Goal: Transaction & Acquisition: Download file/media

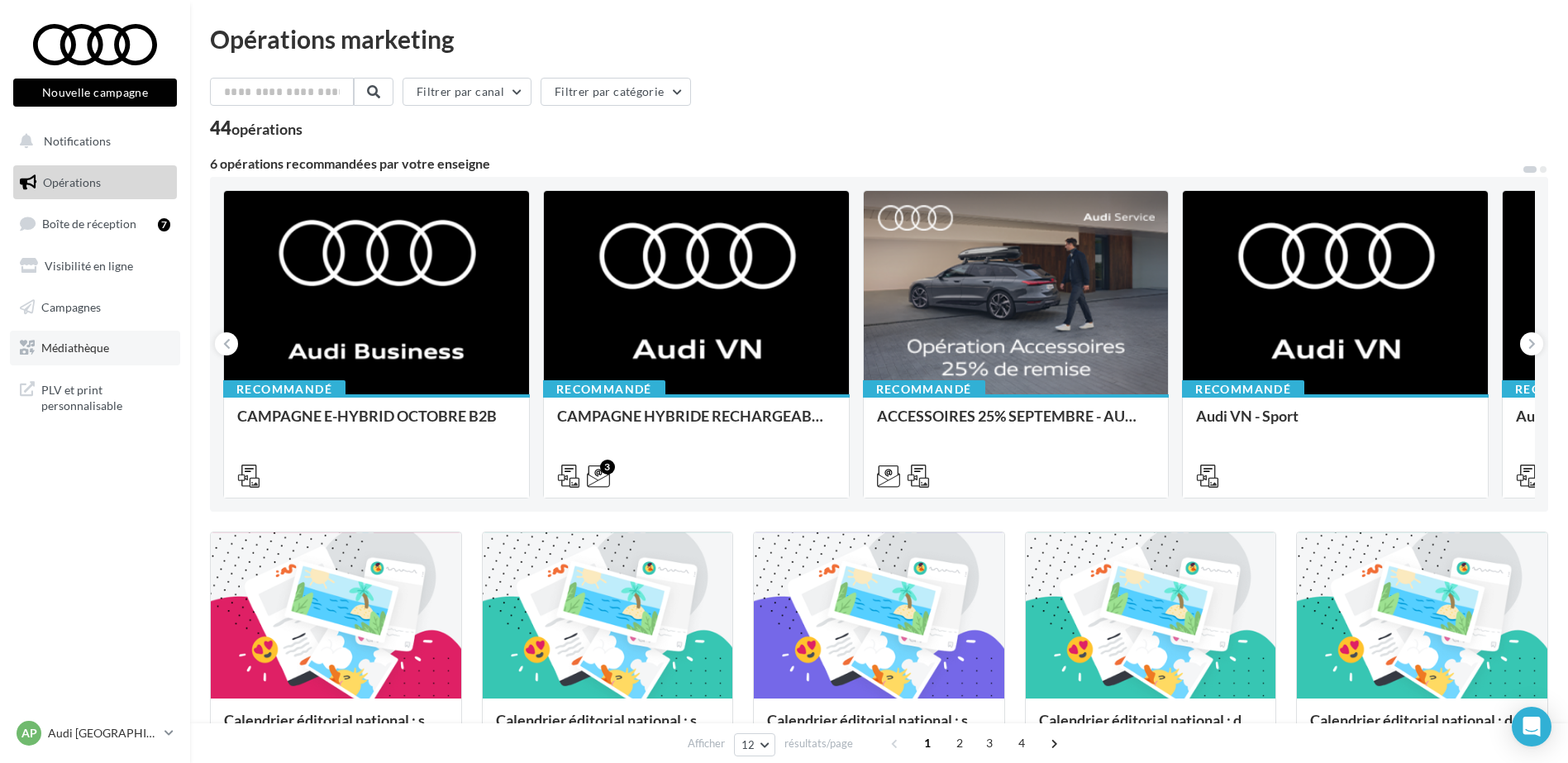
click at [105, 351] on span "Médiathèque" at bounding box center [75, 348] width 68 height 14
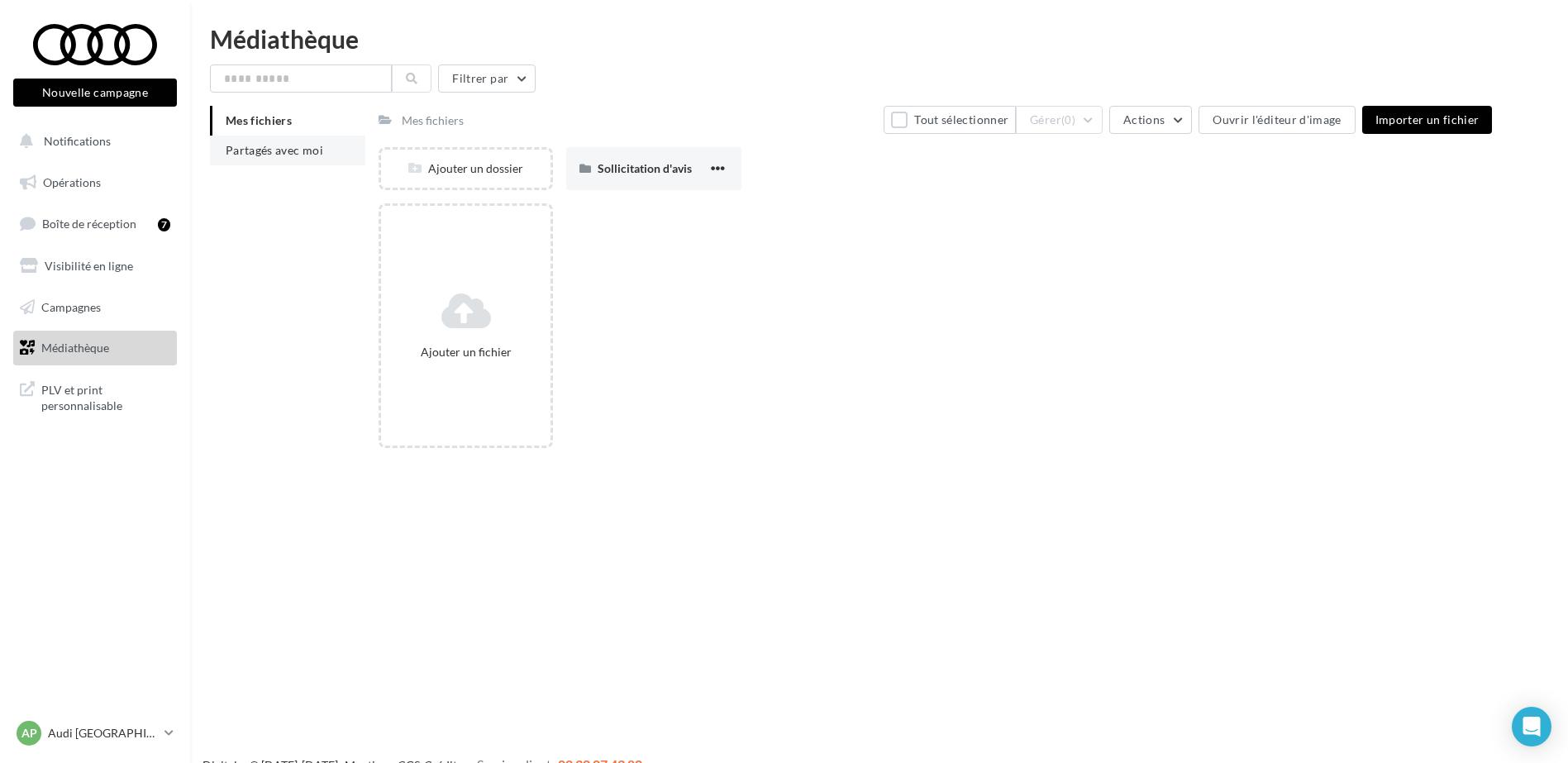
click at [300, 160] on li "Partagés avec moi" at bounding box center [288, 150] width 155 height 29
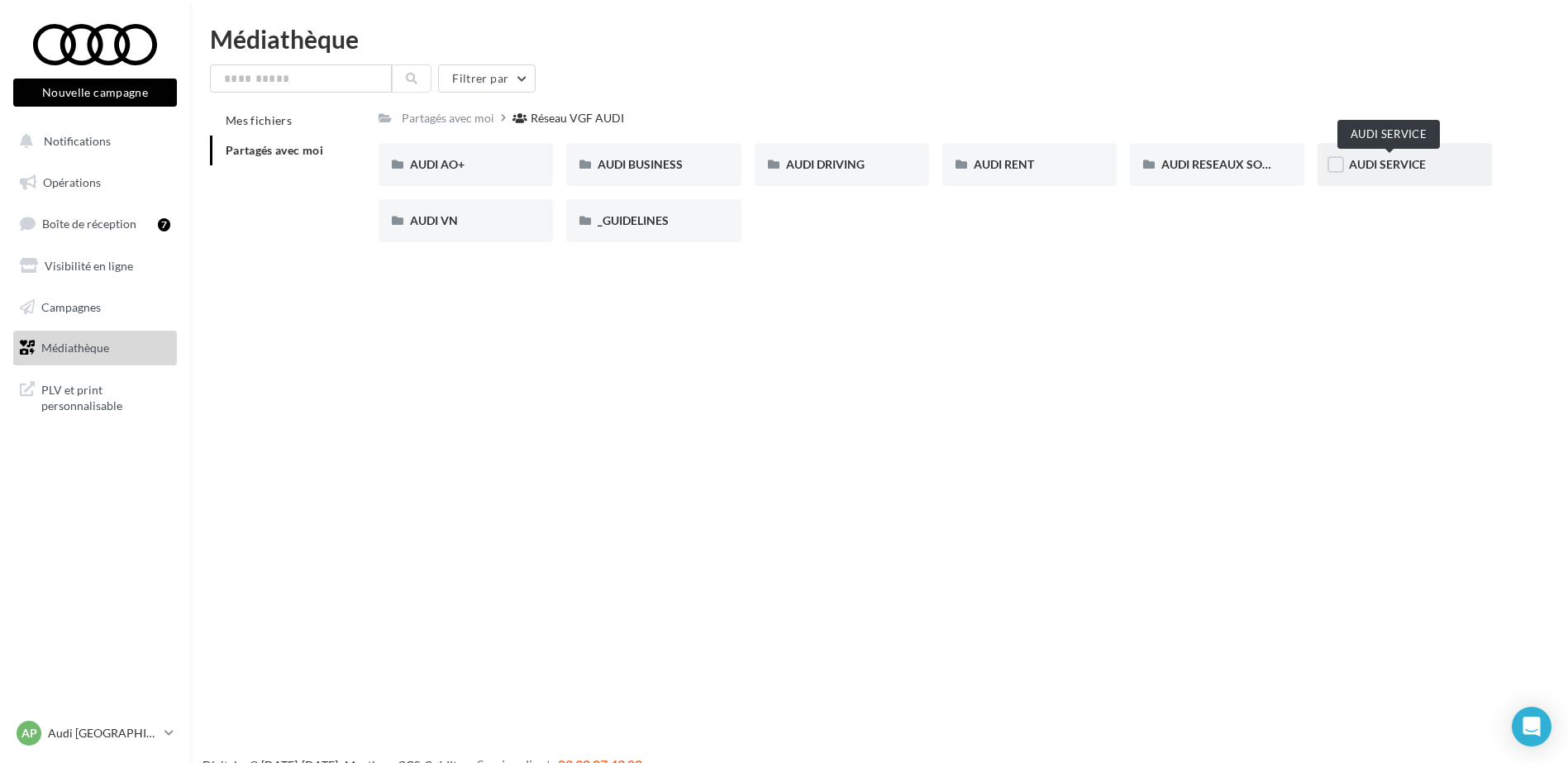
click at [1408, 170] on span "AUDI SERVICE" at bounding box center [1387, 164] width 77 height 14
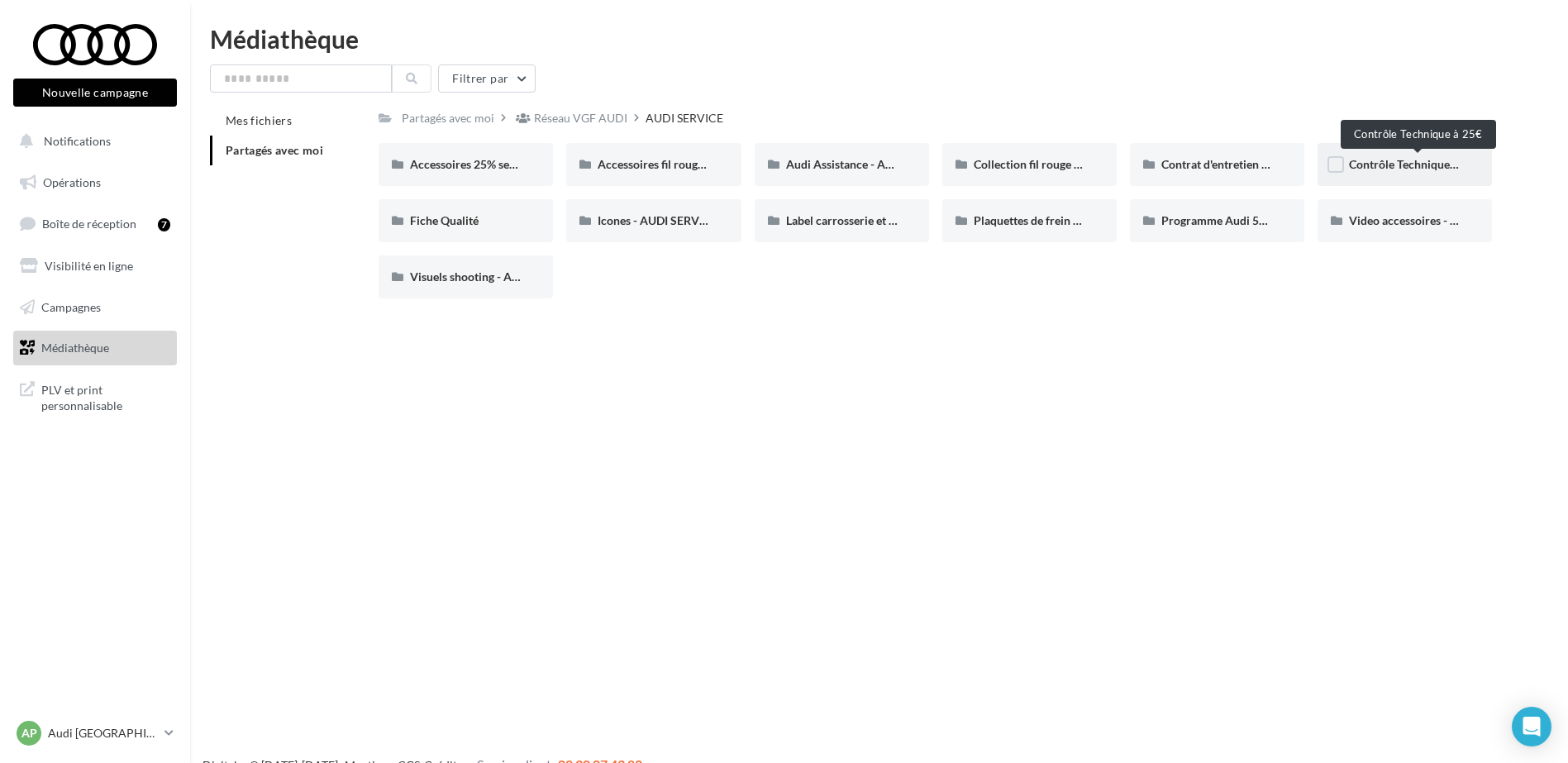
click at [1408, 157] on span "Contrôle Technique à 25€" at bounding box center [1415, 164] width 132 height 14
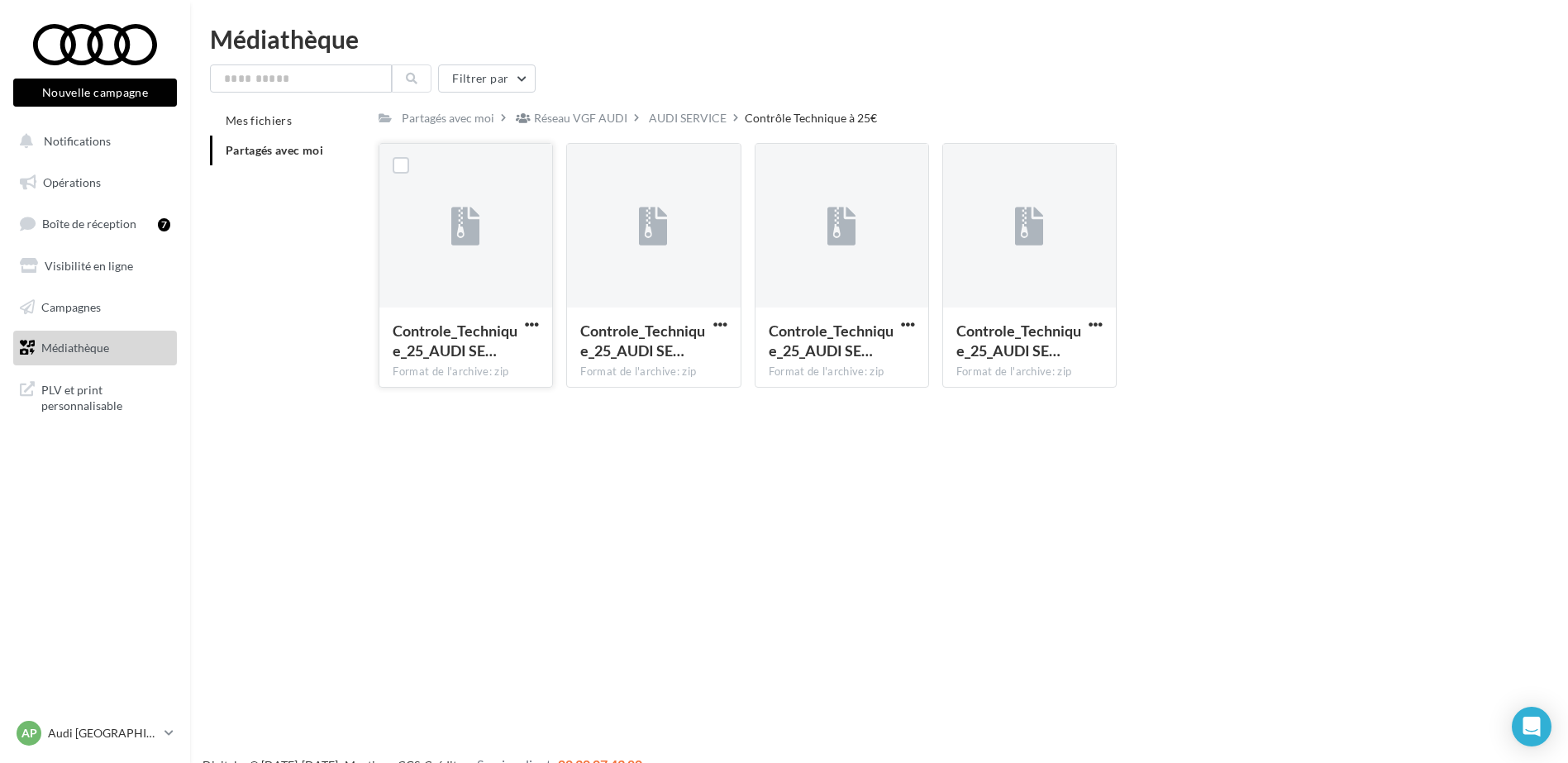
click at [523, 322] on button "button" at bounding box center [532, 325] width 20 height 17
click at [536, 344] on button "Télécharger" at bounding box center [460, 357] width 166 height 43
click at [719, 319] on span "button" at bounding box center [721, 324] width 14 height 14
click at [714, 353] on button "Télécharger" at bounding box center [649, 357] width 166 height 43
click at [910, 324] on span "button" at bounding box center [908, 324] width 14 height 14
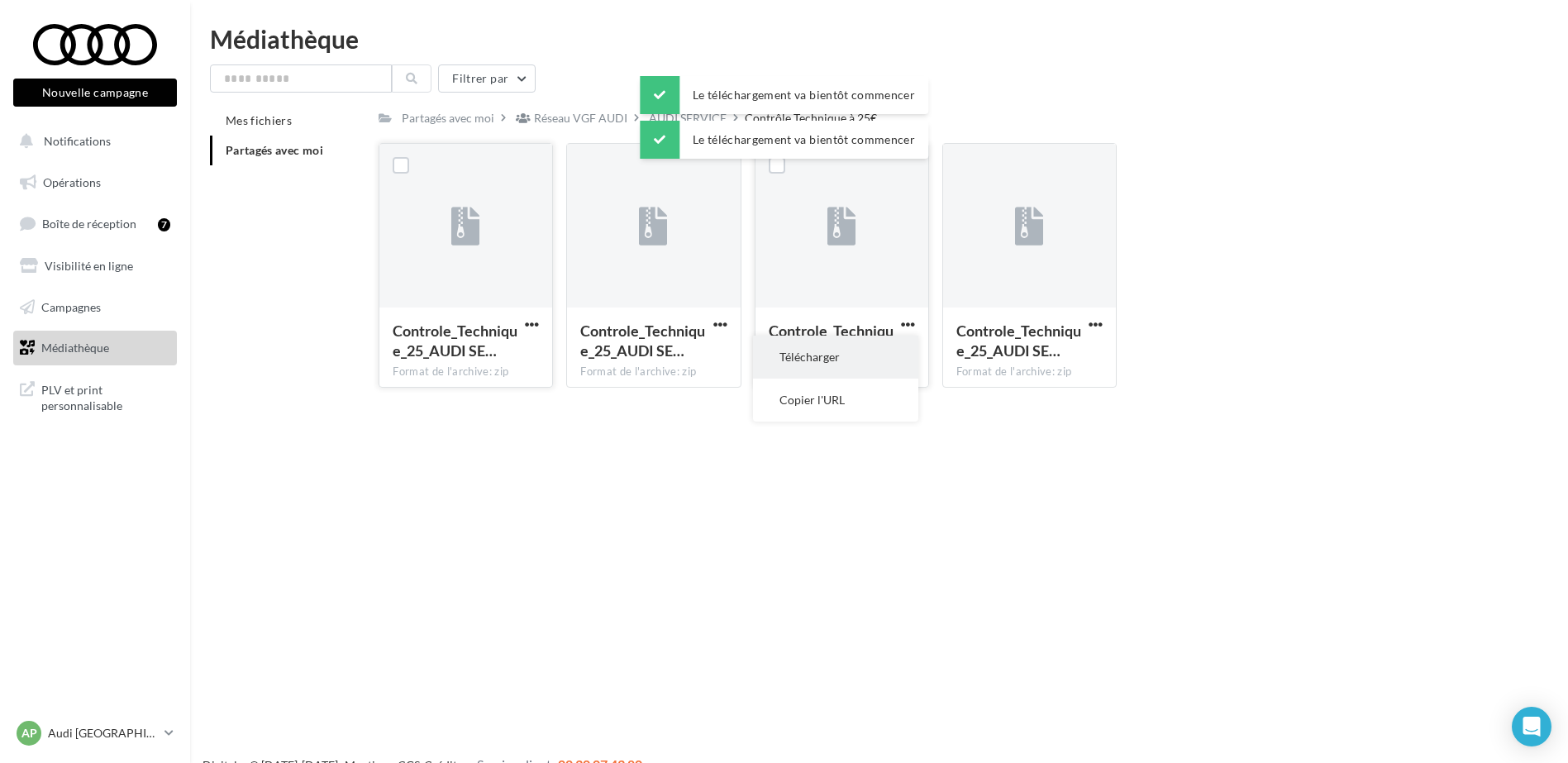
click at [901, 355] on button "Télécharger" at bounding box center [836, 357] width 166 height 43
click at [1095, 323] on span "button" at bounding box center [1096, 324] width 14 height 14
click at [1002, 370] on button "Télécharger" at bounding box center [1024, 357] width 166 height 43
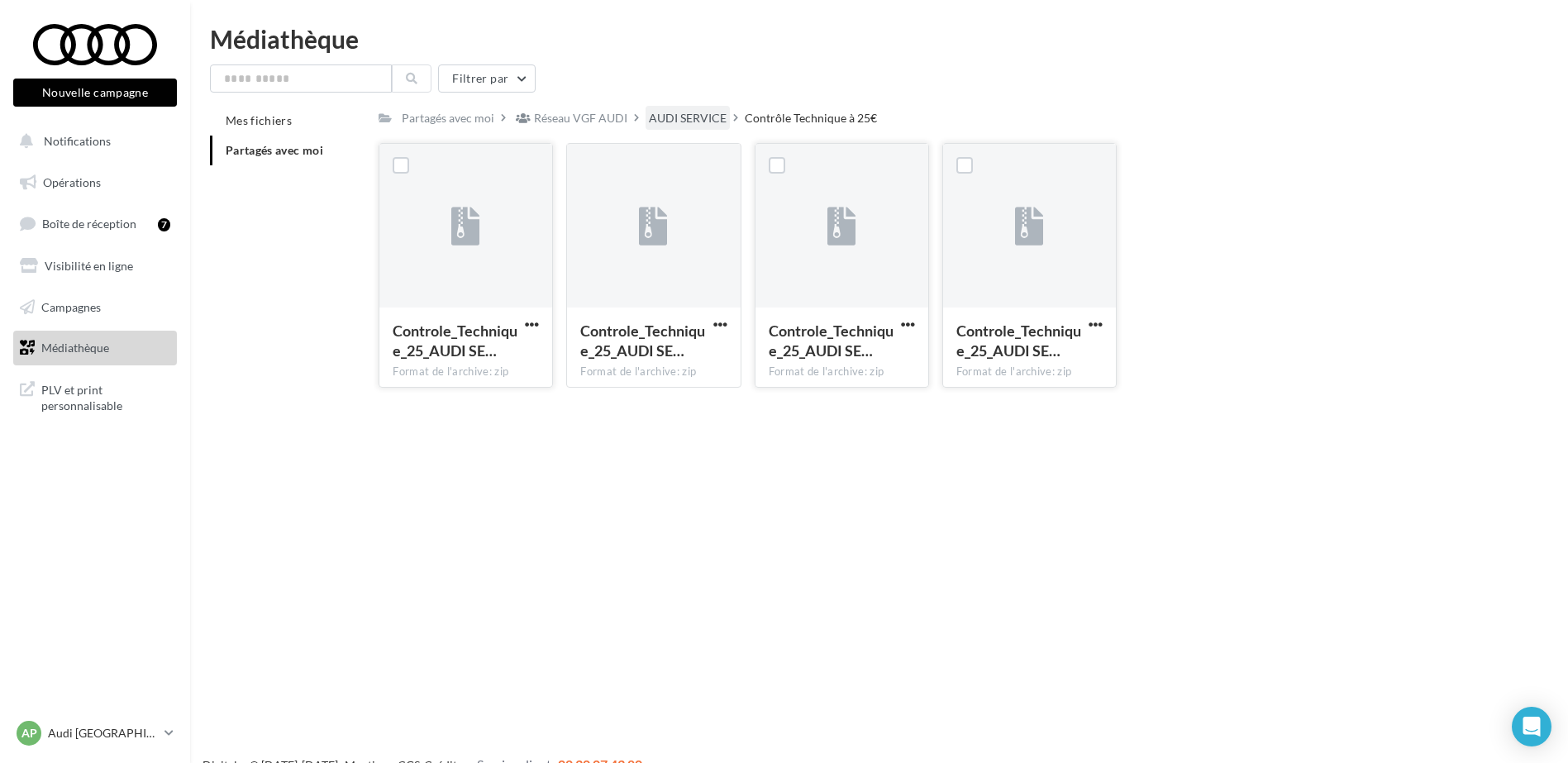
click at [680, 109] on div "AUDI SERVICE" at bounding box center [688, 118] width 85 height 24
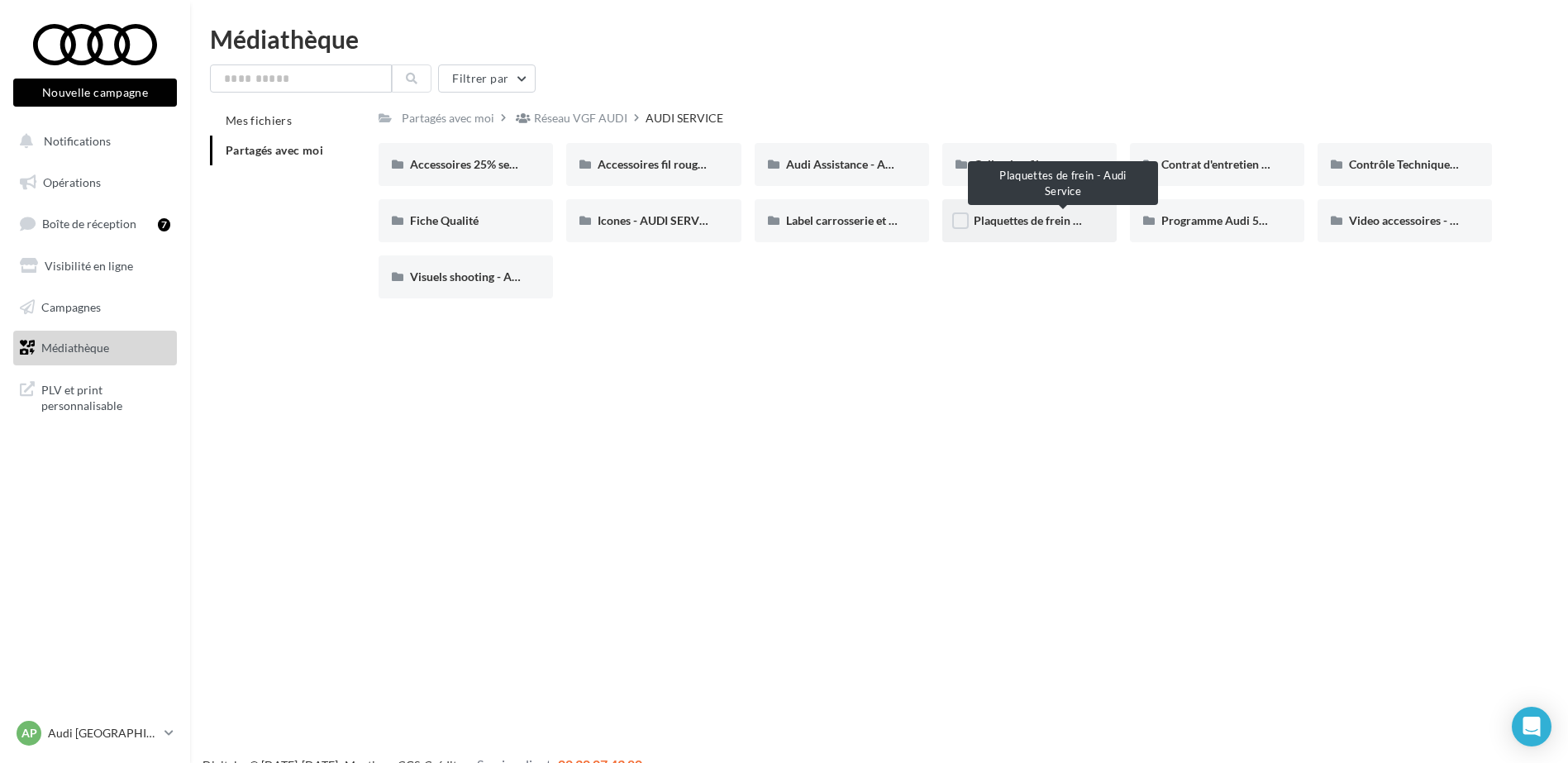
click at [1050, 217] on span "Plaquettes de frein - Audi Service" at bounding box center [1059, 220] width 171 height 14
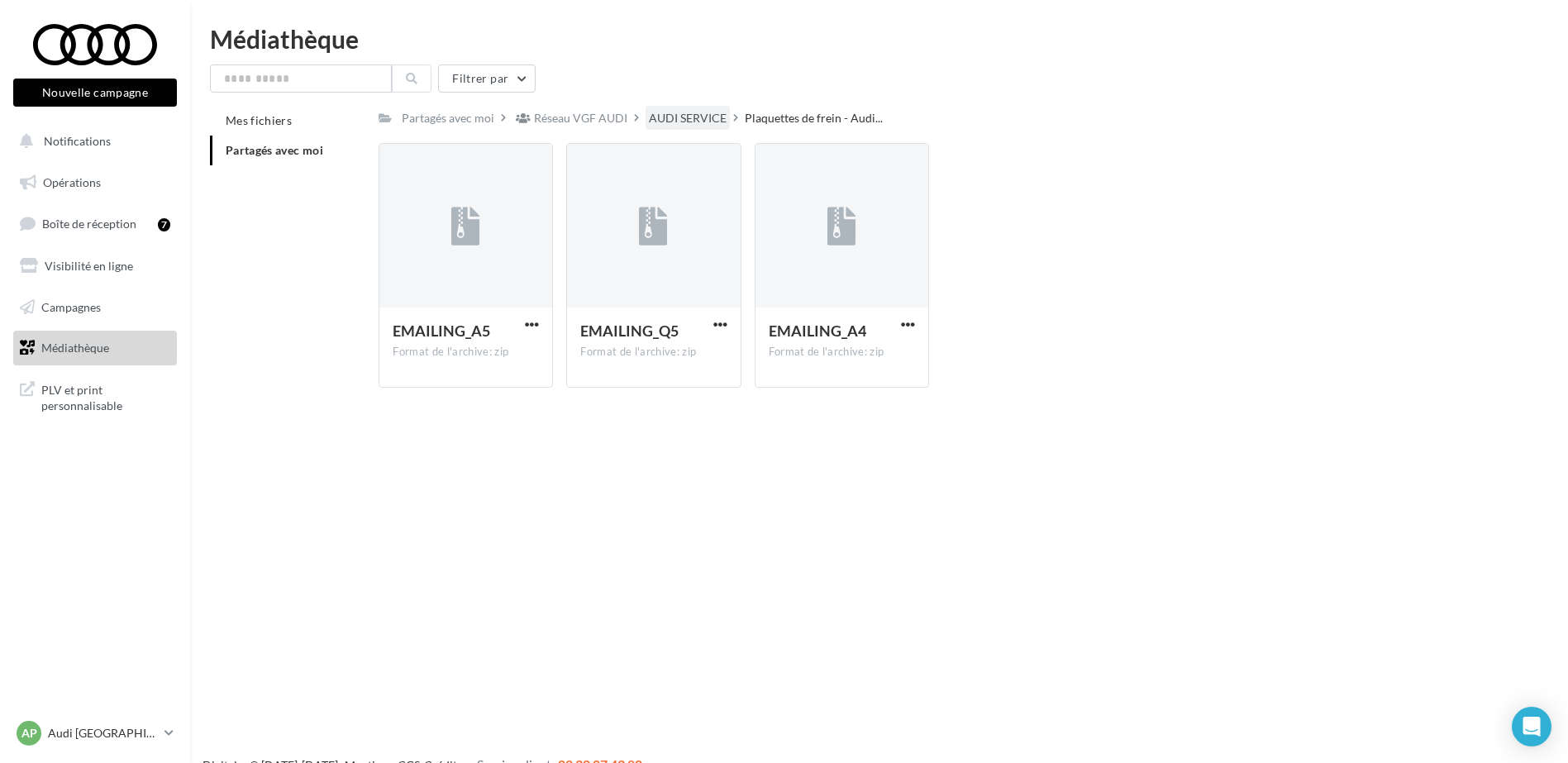
click at [714, 116] on div "AUDI SERVICE" at bounding box center [687, 118] width 78 height 17
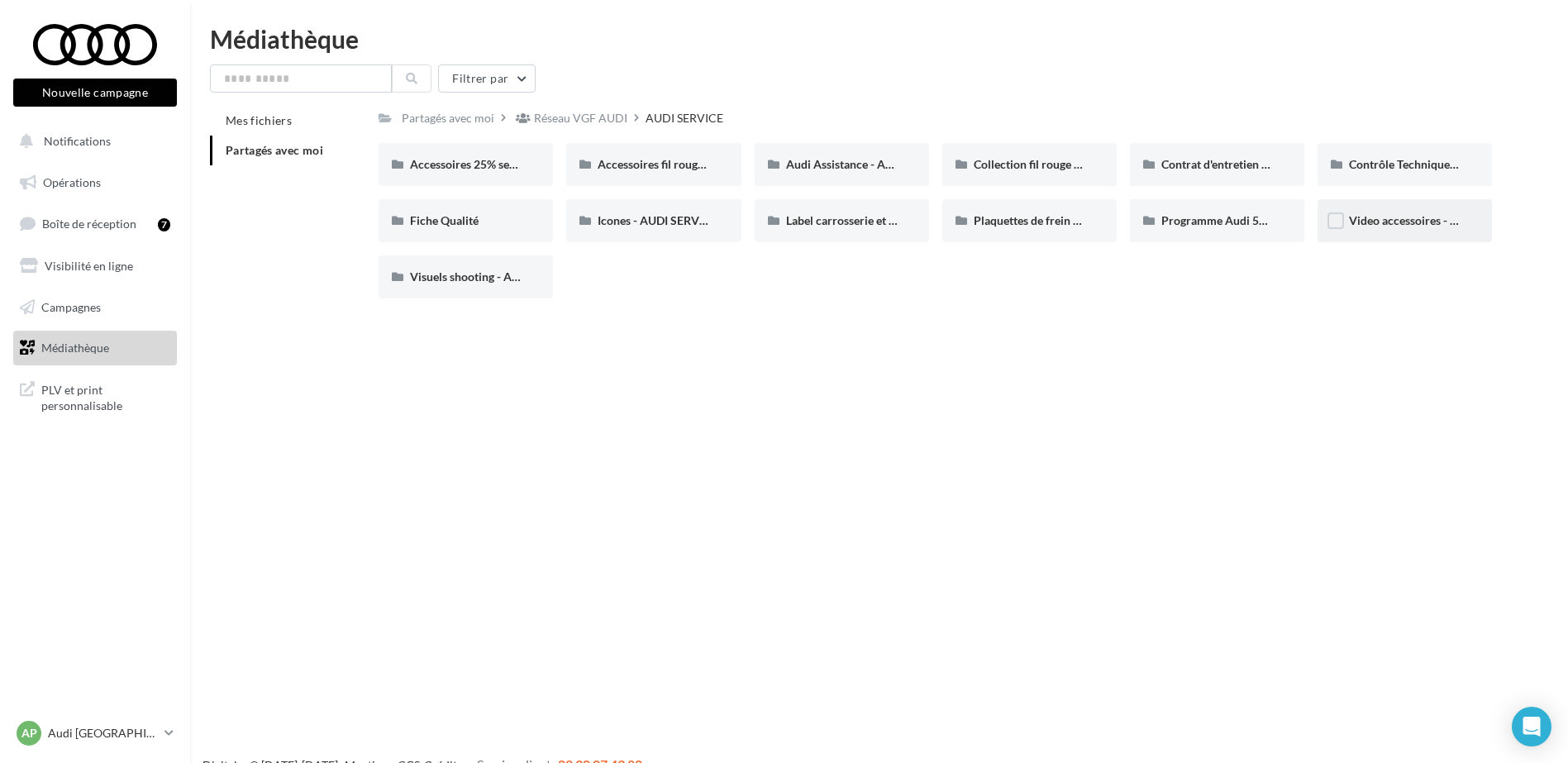
click at [1392, 229] on div "Video accessoires - AUDI SERVICE" at bounding box center [1405, 221] width 175 height 43
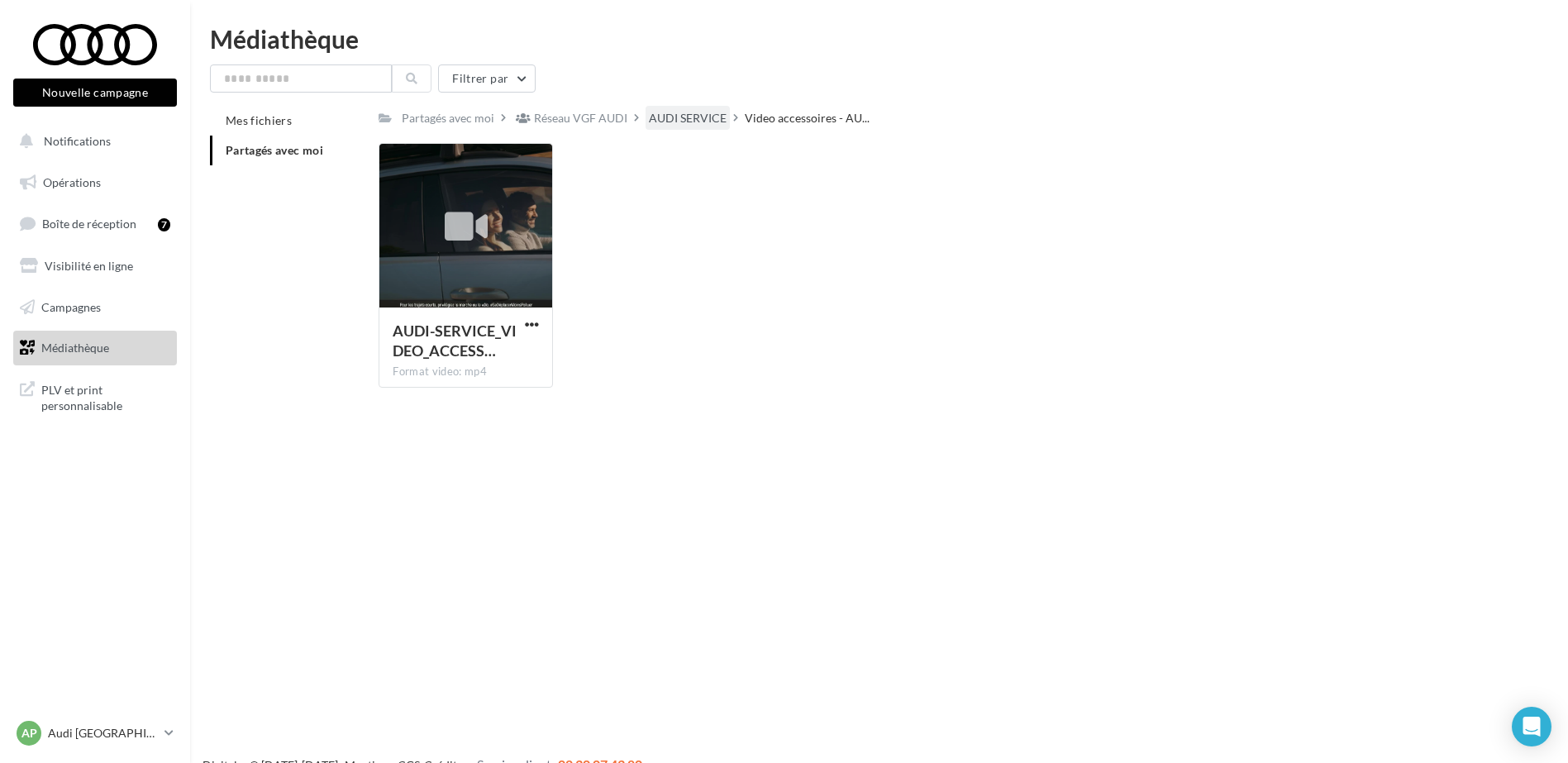
click at [679, 123] on div "AUDI SERVICE" at bounding box center [687, 118] width 78 height 17
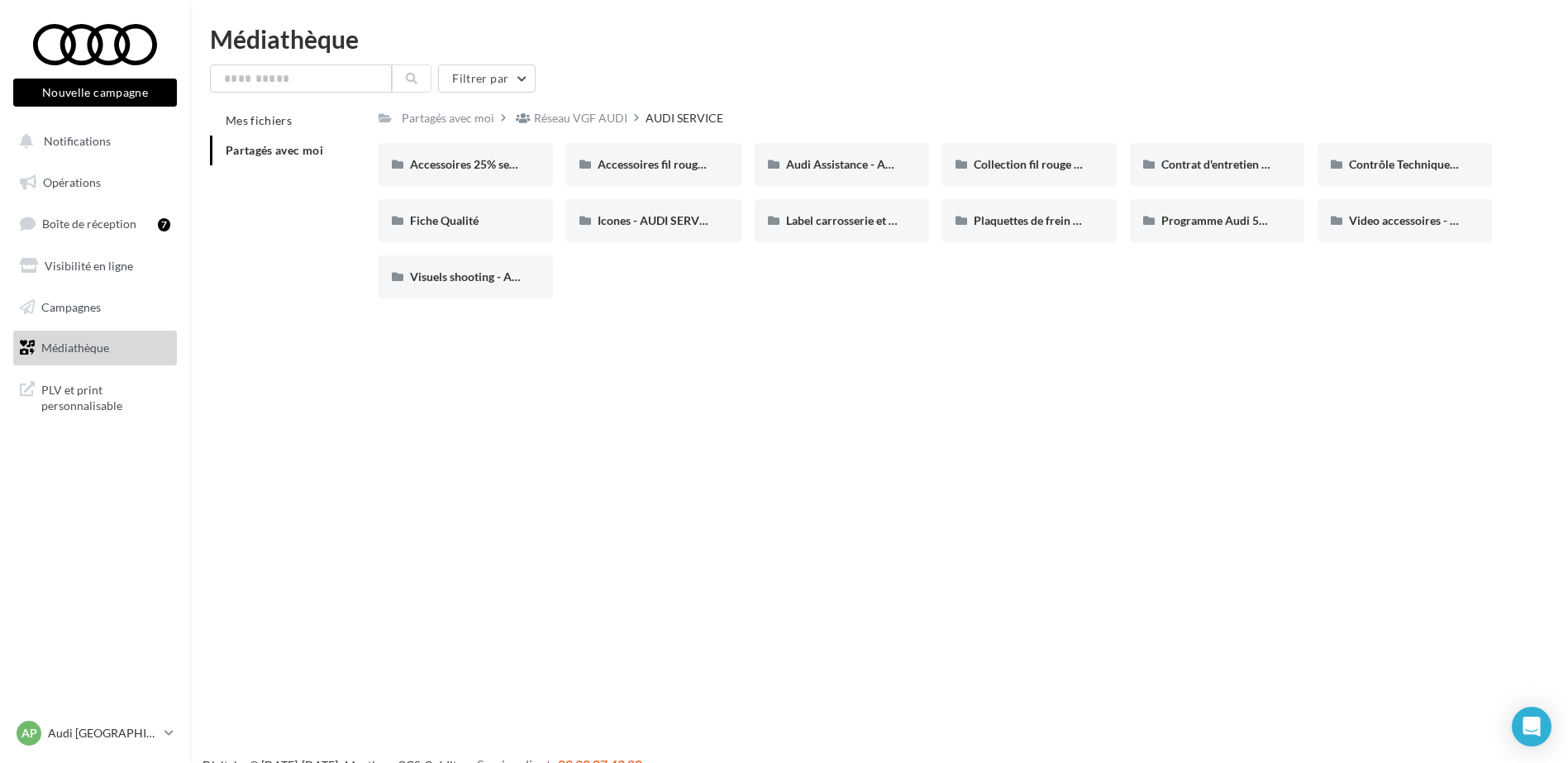
click at [1541, 73] on div "Filtrer par" at bounding box center [879, 78] width 1338 height 29
